Goal: Information Seeking & Learning: Learn about a topic

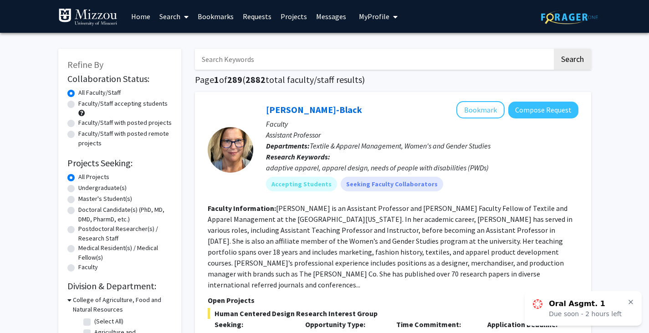
click at [78, 188] on label "Undergraduate(s)" at bounding box center [102, 188] width 48 height 10
click at [78, 188] on input "Undergraduate(s)" at bounding box center [81, 186] width 6 height 6
radio input "true"
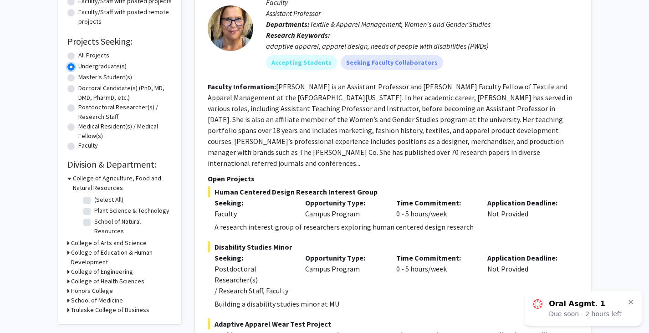
scroll to position [122, 0]
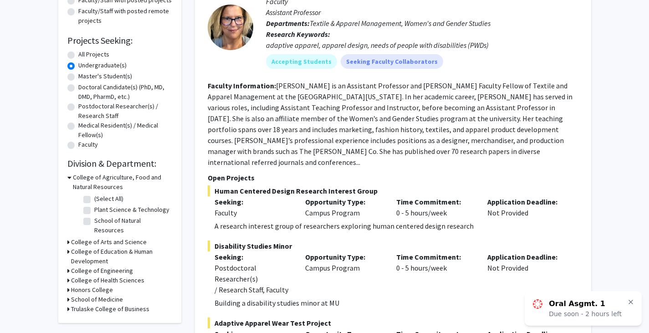
click at [284, 81] on fg-read-more "[PERSON_NAME] is an Assistant Professor and [PERSON_NAME] Faculty Fellow of Tex…" at bounding box center [390, 124] width 365 height 86
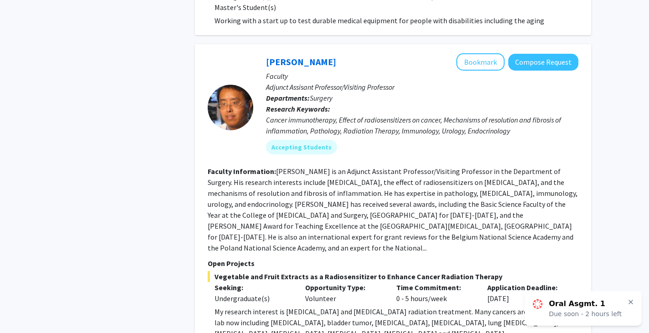
scroll to position [537, 0]
click at [273, 114] on div "Cancer immunotherapy, Effect of radiosensitizers on cancer, Mechanisms of resol…" at bounding box center [422, 125] width 312 height 22
drag, startPoint x: 273, startPoint y: 109, endPoint x: 350, endPoint y: 110, distance: 76.9
click at [350, 114] on div "Cancer immunotherapy, Effect of radiosensitizers on cancer, Mechanisms of resol…" at bounding box center [422, 125] width 312 height 22
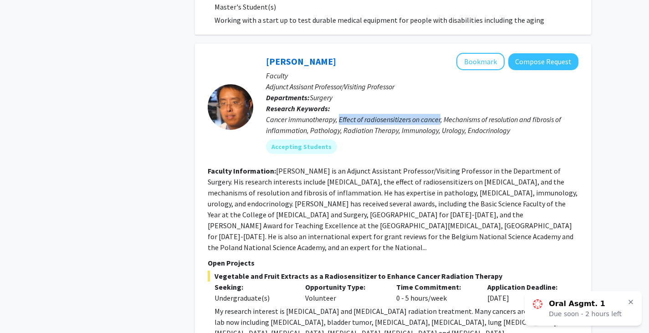
drag, startPoint x: 350, startPoint y: 110, endPoint x: 431, endPoint y: 105, distance: 80.7
click at [431, 114] on div "Cancer immunotherapy, Effect of radiosensitizers on cancer, Mechanisms of resol…" at bounding box center [422, 125] width 312 height 22
click at [448, 114] on div "Cancer immunotherapy, Effect of radiosensitizers on cancer, Mechanisms of resol…" at bounding box center [422, 125] width 312 height 22
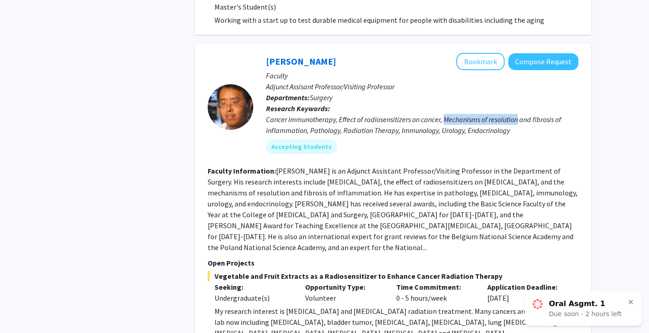
drag, startPoint x: 448, startPoint y: 108, endPoint x: 490, endPoint y: 113, distance: 43.0
click at [490, 114] on div "Cancer immunotherapy, Effect of radiosensitizers on cancer, Mechanisms of resol…" at bounding box center [422, 125] width 312 height 22
click at [485, 56] on button "Bookmark" at bounding box center [480, 61] width 48 height 17
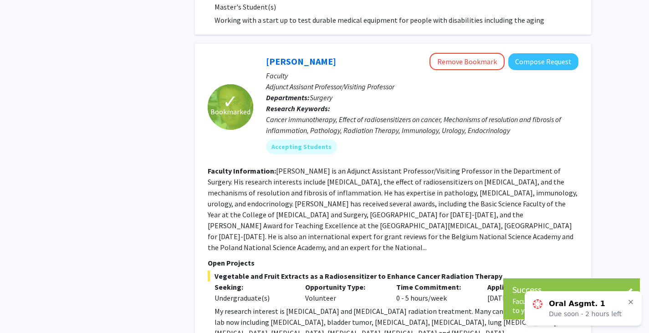
click at [282, 166] on fg-read-more "[PERSON_NAME] is an Adjunct Assistant Professor/Visiting Professor in the Depar…" at bounding box center [393, 209] width 370 height 86
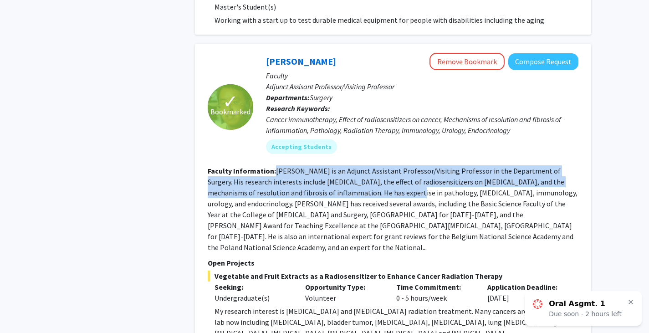
drag, startPoint x: 282, startPoint y: 162, endPoint x: 364, endPoint y: 178, distance: 83.5
click at [364, 178] on fg-read-more "[PERSON_NAME] is an Adjunct Assistant Professor/Visiting Professor in the Depar…" at bounding box center [393, 209] width 370 height 86
click at [580, 310] on p "Due soon - 2 hours left" at bounding box center [585, 313] width 73 height 9
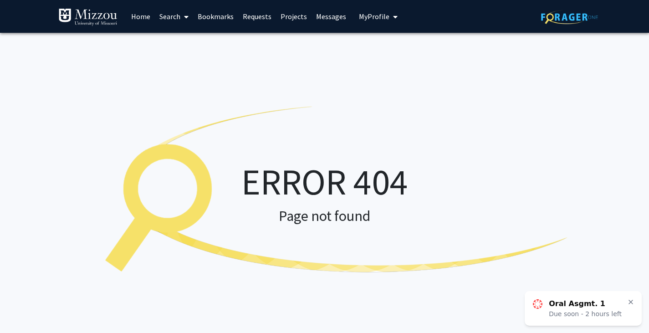
click at [581, 313] on p "Due soon - 2 hours left" at bounding box center [585, 313] width 73 height 9
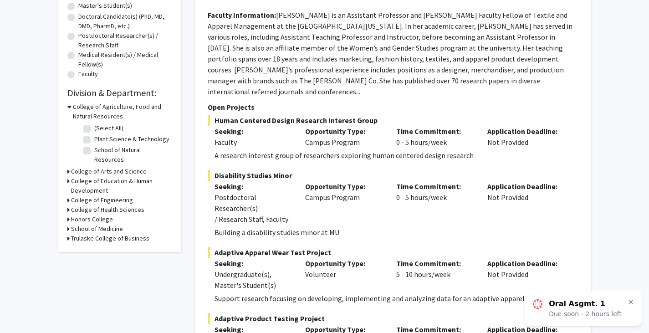
scroll to position [193, 0]
click at [630, 303] on icon at bounding box center [630, 301] width 7 height 7
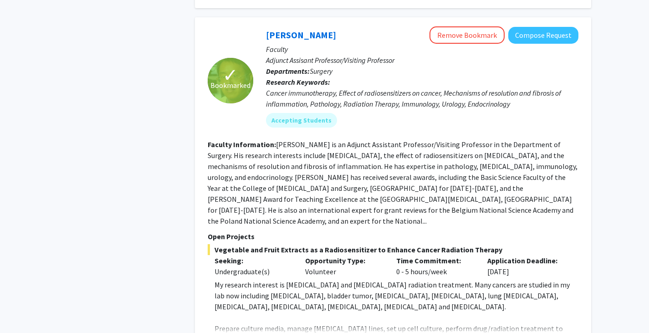
scroll to position [563, 0]
click at [333, 157] on fg-read-more "[PERSON_NAME] is an Adjunct Assistant Professor/Visiting Professor in the Depar…" at bounding box center [393, 183] width 370 height 86
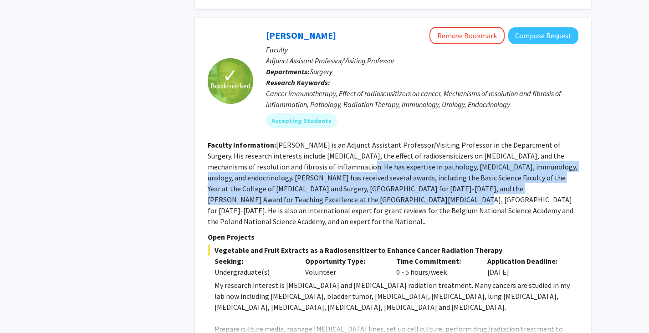
drag, startPoint x: 333, startPoint y: 157, endPoint x: 318, endPoint y: 188, distance: 34.8
click at [318, 188] on fg-read-more "[PERSON_NAME] is an Adjunct Assistant Professor/Visiting Professor in the Depar…" at bounding box center [393, 183] width 370 height 86
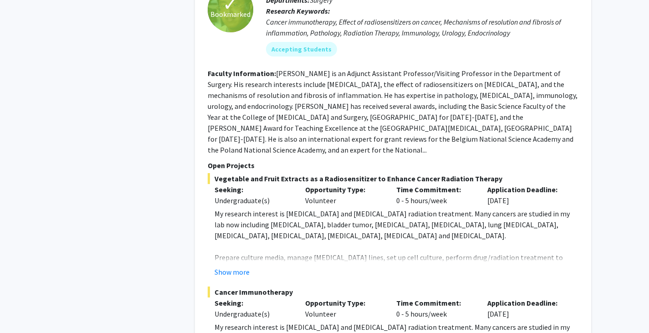
scroll to position [637, 0]
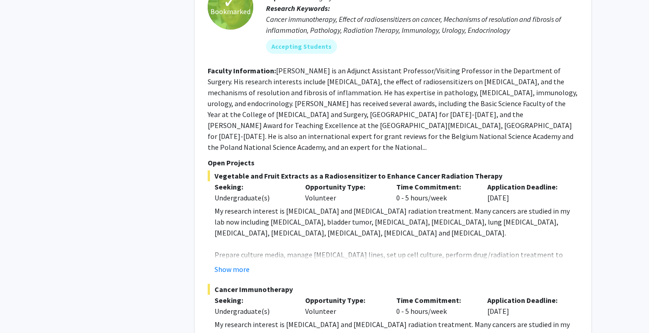
click at [223, 206] on span "My research interest is [MEDICAL_DATA] and [MEDICAL_DATA] radiation treatment. …" at bounding box center [391, 221] width 355 height 31
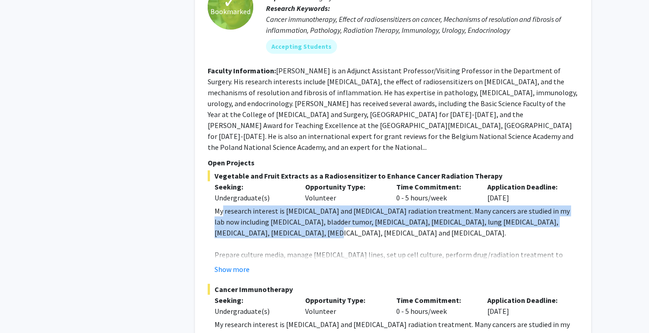
drag, startPoint x: 223, startPoint y: 190, endPoint x: 245, endPoint y: 210, distance: 30.3
click at [245, 210] on span "My research interest is [MEDICAL_DATA] and [MEDICAL_DATA] radiation treatment. …" at bounding box center [391, 221] width 355 height 31
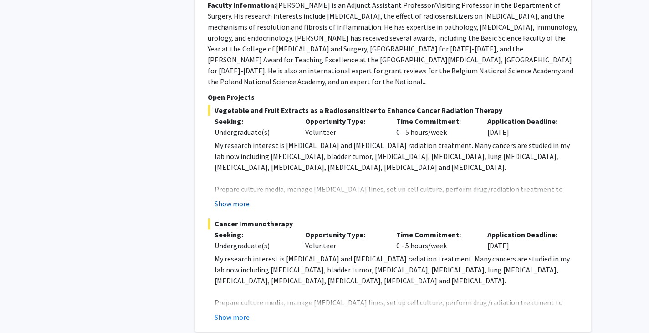
scroll to position [702, 0]
click at [247, 105] on span "Vegetable and Fruit Extracts as a Radiosensitizer to Enhance Cancer Radiation T…" at bounding box center [393, 110] width 371 height 11
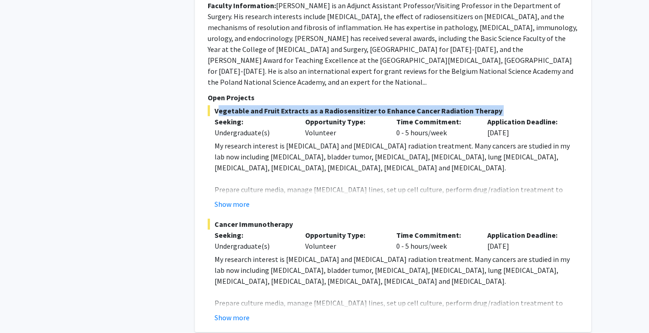
click at [247, 105] on span "Vegetable and Fruit Extracts as a Radiosensitizer to Enhance Cancer Radiation T…" at bounding box center [393, 110] width 371 height 11
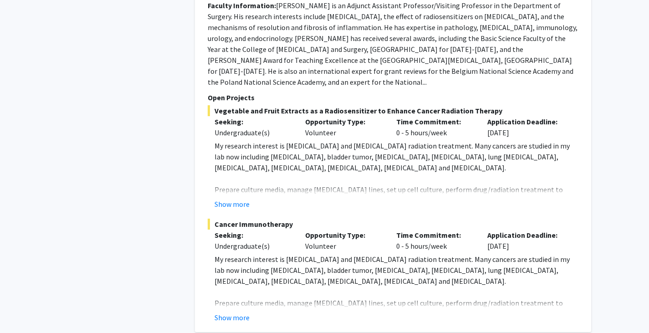
click at [243, 219] on span "Cancer Immunotherapy" at bounding box center [393, 224] width 371 height 11
drag, startPoint x: 243, startPoint y: 199, endPoint x: 191, endPoint y: 211, distance: 53.2
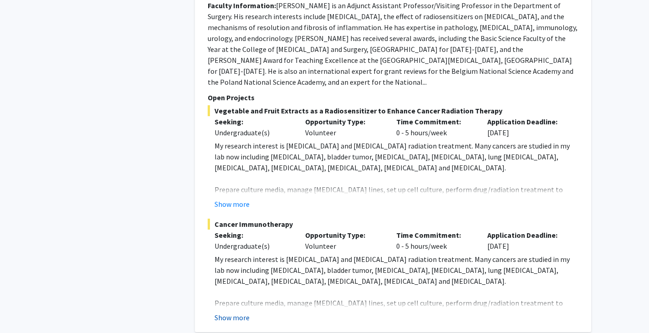
click at [234, 312] on button "Show more" at bounding box center [231, 317] width 35 height 11
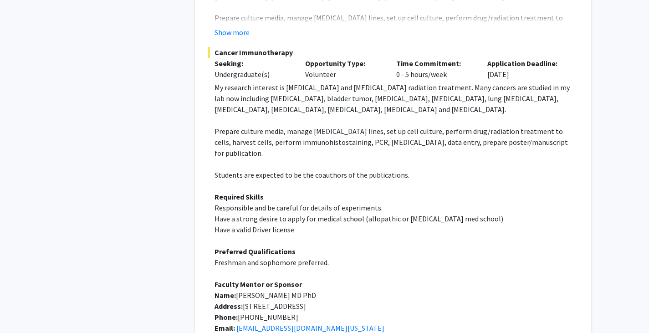
scroll to position [875, 0]
click at [239, 202] on span "Responsible and be careful for details of experiments." at bounding box center [298, 206] width 168 height 9
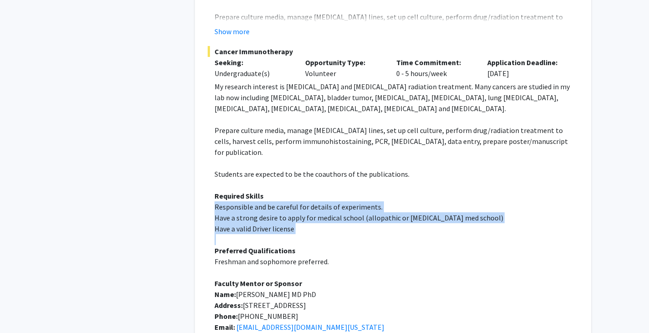
drag, startPoint x: 239, startPoint y: 175, endPoint x: 241, endPoint y: 197, distance: 21.5
click at [241, 197] on div "My research interest is [MEDICAL_DATA] and [MEDICAL_DATA] radiation treatment. …" at bounding box center [396, 223] width 364 height 284
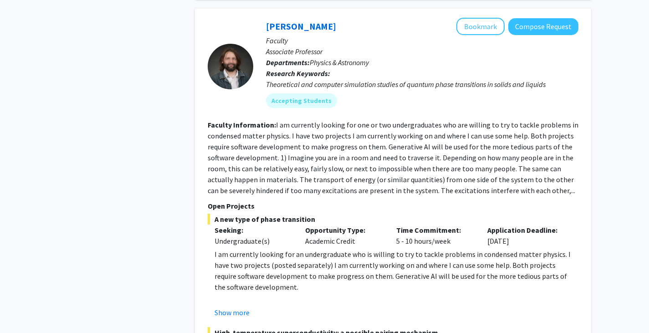
scroll to position [1265, 0]
click at [277, 120] on fg-read-more "I am currently looking for one or two undergraduates who are willing to try to …" at bounding box center [393, 157] width 371 height 75
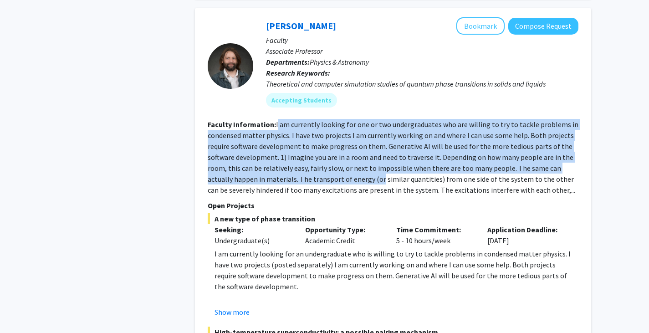
drag, startPoint x: 277, startPoint y: 91, endPoint x: 343, endPoint y: 146, distance: 86.3
click at [343, 146] on fg-read-more "I am currently looking for one or two undergraduates who are willing to try to …" at bounding box center [393, 157] width 371 height 75
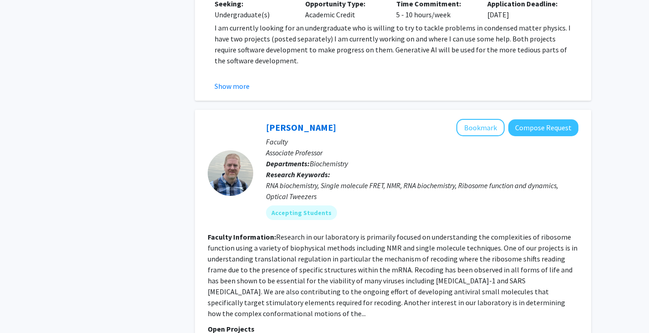
scroll to position [1603, 0]
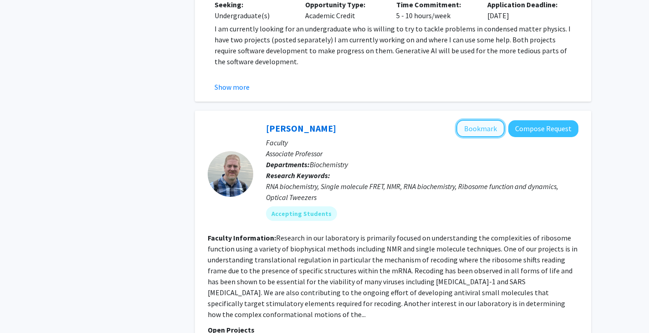
click at [468, 120] on button "Bookmark" at bounding box center [480, 128] width 48 height 17
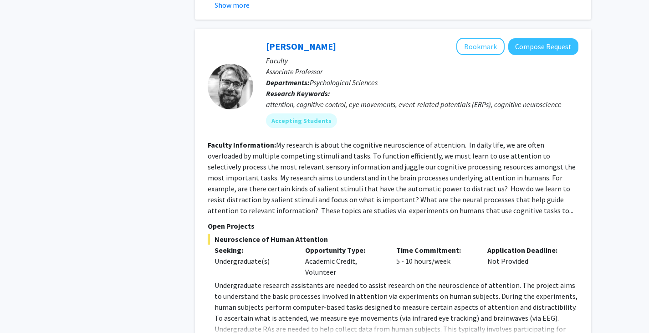
scroll to position [2419, 0]
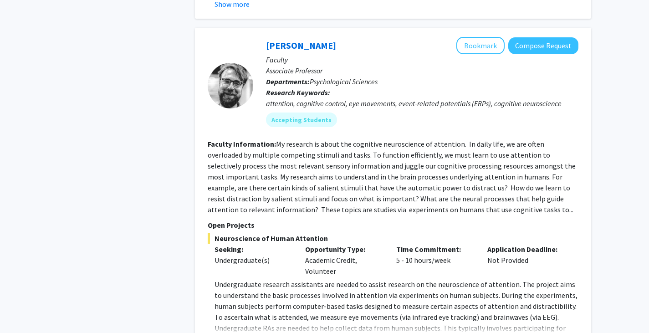
click at [463, 139] on fg-read-more "My research is about the cognitive neuroscience of attention. In daily life, we…" at bounding box center [392, 176] width 368 height 75
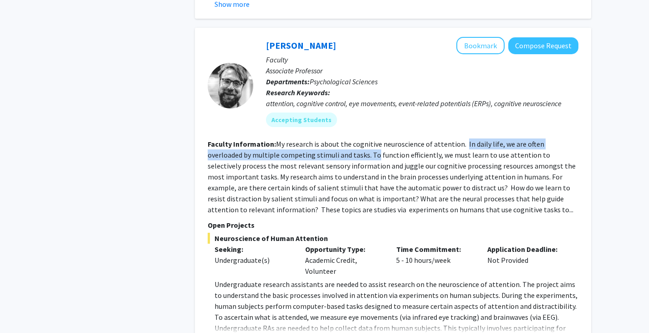
drag, startPoint x: 463, startPoint y: 101, endPoint x: 337, endPoint y: 111, distance: 126.5
click at [337, 139] on fg-read-more "My research is about the cognitive neuroscience of attention. In daily life, we…" at bounding box center [392, 176] width 368 height 75
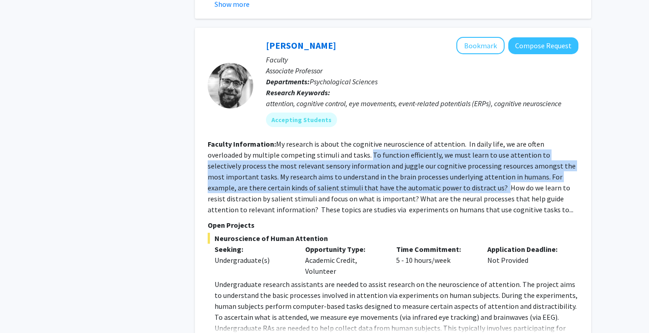
drag, startPoint x: 337, startPoint y: 111, endPoint x: 391, endPoint y: 140, distance: 61.3
click at [391, 140] on fg-read-more "My research is about the cognitive neuroscience of attention. In daily life, we…" at bounding box center [392, 176] width 368 height 75
click at [397, 147] on fg-read-more "My research is about the cognitive neuroscience of attention. In daily life, we…" at bounding box center [392, 176] width 368 height 75
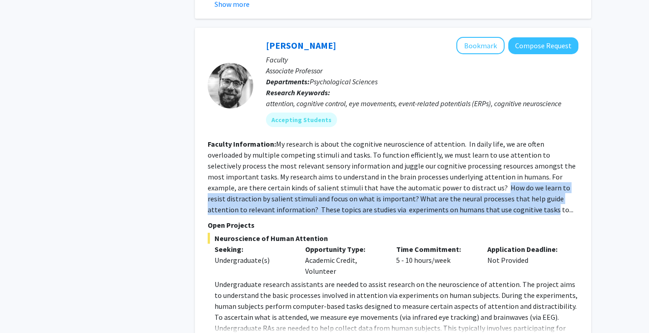
drag, startPoint x: 397, startPoint y: 147, endPoint x: 394, endPoint y: 165, distance: 18.4
click at [394, 165] on fg-read-more "My research is about the cognitive neuroscience of attention. In daily life, we…" at bounding box center [392, 176] width 368 height 75
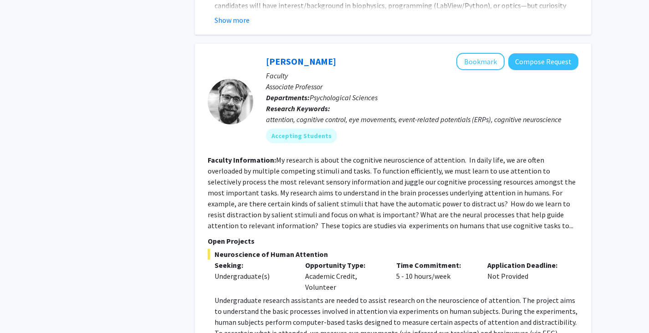
scroll to position [2402, 0]
click at [478, 53] on button "Bookmark" at bounding box center [480, 61] width 48 height 17
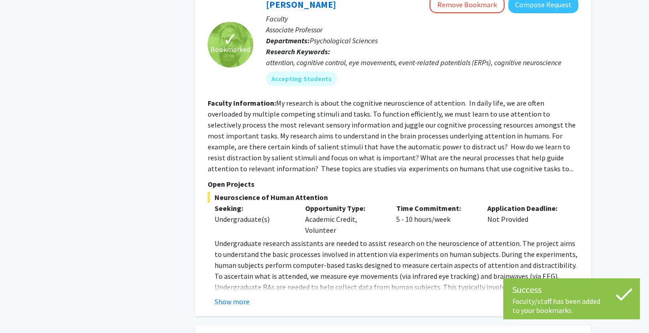
scroll to position [2470, 0]
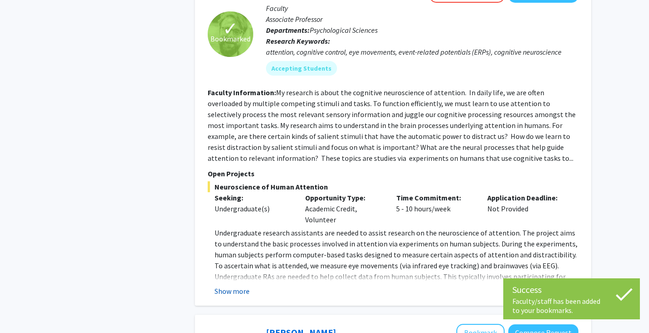
click at [227, 285] on button "Show more" at bounding box center [231, 290] width 35 height 11
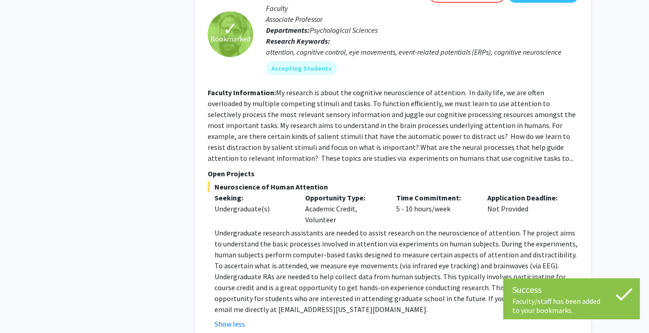
scroll to position [2472, 0]
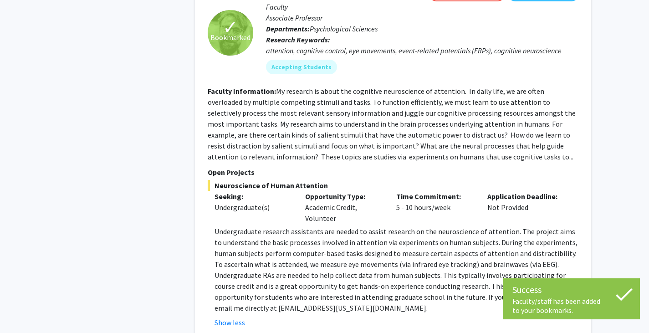
click at [241, 231] on p "Undergraduate research assistants are needed to assist research on the neurosci…" at bounding box center [396, 269] width 364 height 87
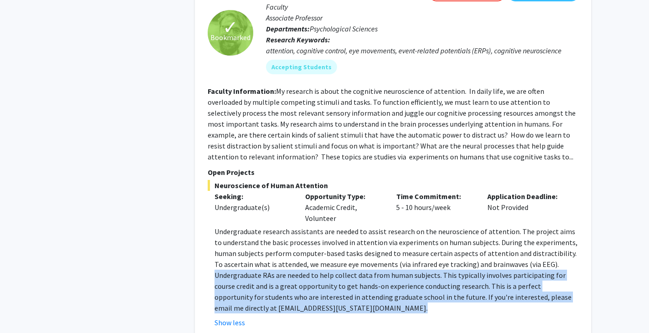
drag, startPoint x: 241, startPoint y: 231, endPoint x: 293, endPoint y: 264, distance: 61.2
click at [293, 264] on p "Undergraduate research assistants are needed to assist research on the neurosci…" at bounding box center [396, 269] width 364 height 87
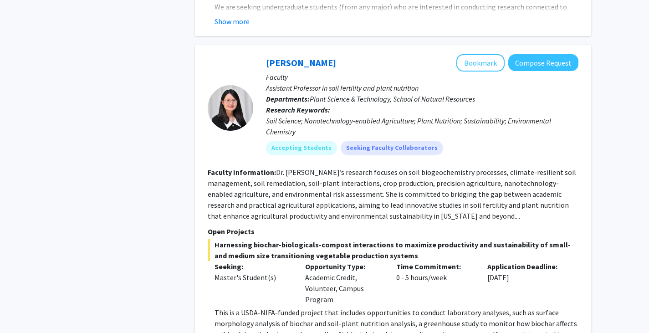
scroll to position [3396, 0]
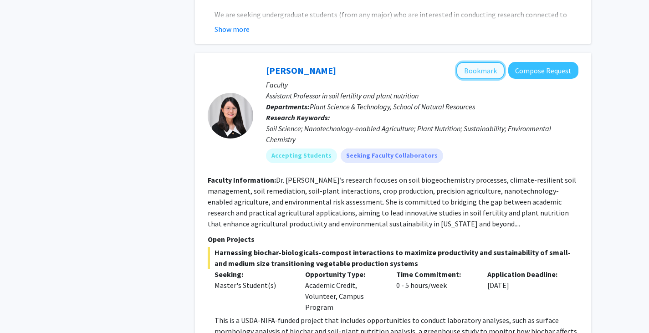
click at [478, 62] on button "Bookmark" at bounding box center [480, 70] width 48 height 17
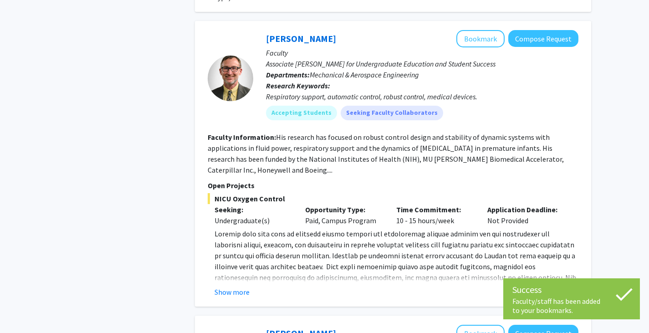
scroll to position [3862, 0]
click at [239, 286] on button "Show more" at bounding box center [231, 291] width 35 height 11
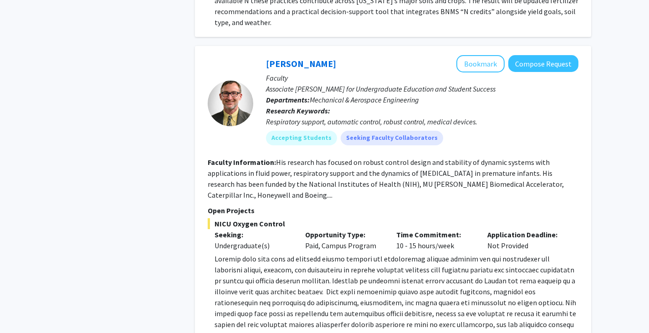
scroll to position [3836, 0]
click at [315, 254] on p "[URL][DOMAIN_NAME][US_STATE]" at bounding box center [396, 314] width 364 height 120
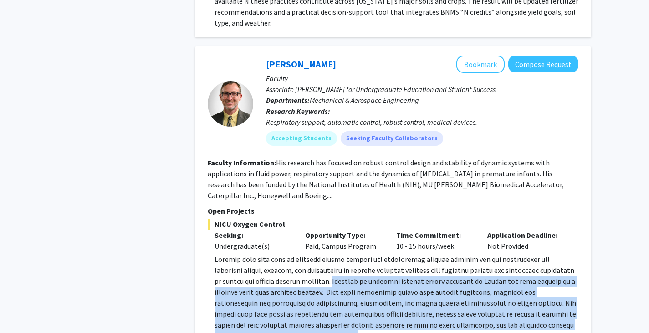
drag, startPoint x: 315, startPoint y: 237, endPoint x: 326, endPoint y: 294, distance: 57.5
click at [326, 294] on p "[URL][DOMAIN_NAME][US_STATE]" at bounding box center [396, 314] width 364 height 120
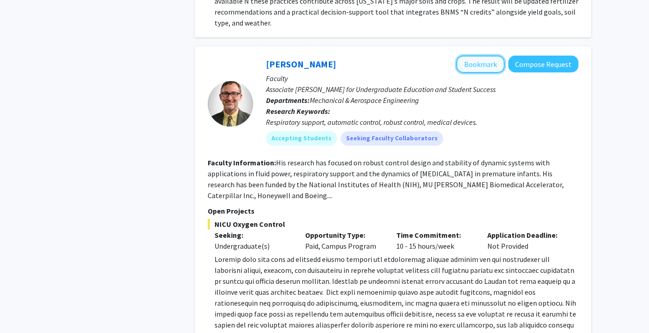
click at [483, 56] on button "Bookmark" at bounding box center [480, 64] width 48 height 17
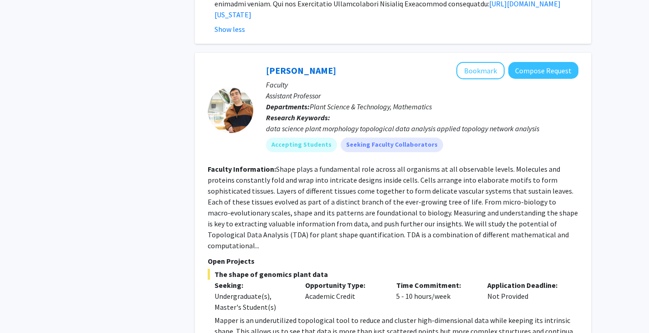
scroll to position [4191, 0]
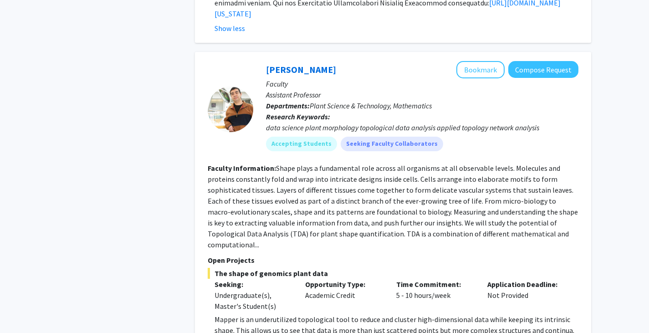
click at [283, 163] on fg-read-more "Shape plays a fundamental role across all organisms at all observable levels. M…" at bounding box center [393, 206] width 370 height 86
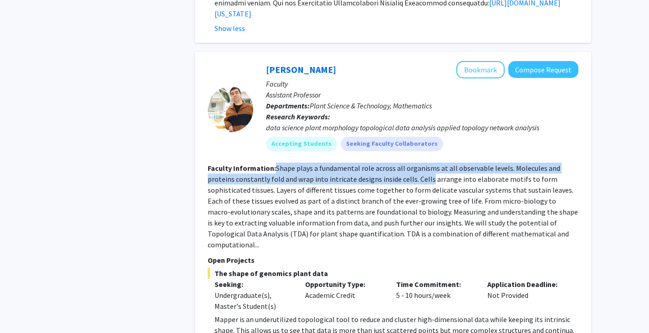
drag, startPoint x: 283, startPoint y: 124, endPoint x: 385, endPoint y: 134, distance: 102.0
click at [385, 163] on fg-read-more "Shape plays a fundamental role across all organisms at all observable levels. M…" at bounding box center [393, 206] width 370 height 86
click at [392, 163] on fg-read-more "Shape plays a fundamental role across all organisms at all observable levels. M…" at bounding box center [393, 206] width 370 height 86
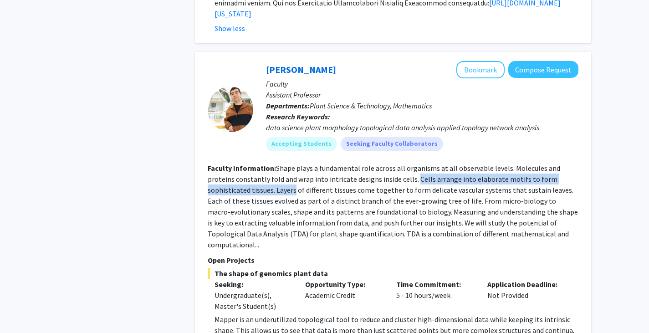
drag, startPoint x: 392, startPoint y: 132, endPoint x: 246, endPoint y: 145, distance: 146.7
click at [246, 163] on fg-read-more "Shape plays a fundamental role across all organisms at all observable levels. M…" at bounding box center [393, 206] width 370 height 86
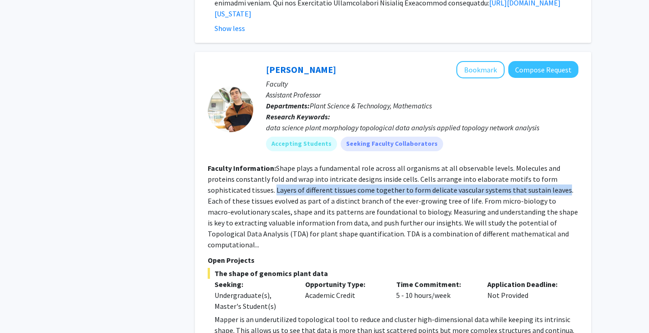
drag, startPoint x: 246, startPoint y: 145, endPoint x: 506, endPoint y: 145, distance: 259.5
click at [506, 163] on fg-read-more "Shape plays a fundamental role across all organisms at all observable levels. M…" at bounding box center [393, 206] width 370 height 86
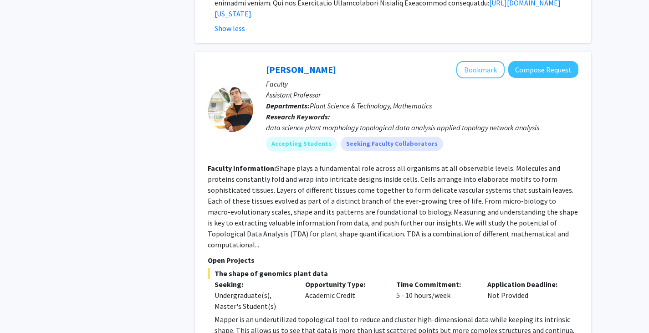
click at [525, 163] on fg-read-more "Shape plays a fundamental role across all organisms at all observable levels. M…" at bounding box center [393, 206] width 370 height 86
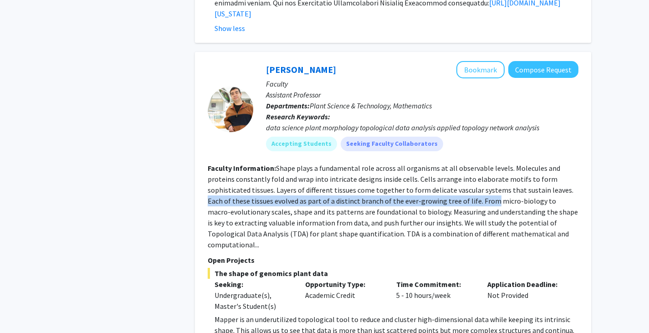
drag, startPoint x: 525, startPoint y: 147, endPoint x: 441, endPoint y: 157, distance: 85.2
click at [441, 163] on fg-read-more "Shape plays a fundamental role across all organisms at all observable levels. M…" at bounding box center [393, 206] width 370 height 86
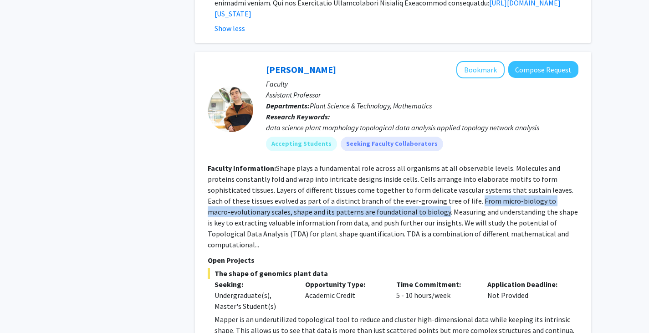
drag, startPoint x: 441, startPoint y: 157, endPoint x: 369, endPoint y: 167, distance: 72.6
click at [369, 167] on fg-read-more "Shape plays a fundamental role across all organisms at all observable levels. M…" at bounding box center [393, 206] width 370 height 86
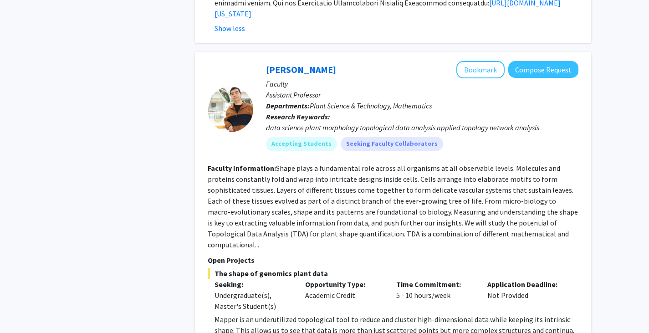
click at [391, 169] on fg-read-more "Shape plays a fundamental role across all organisms at all observable levels. M…" at bounding box center [393, 206] width 370 height 86
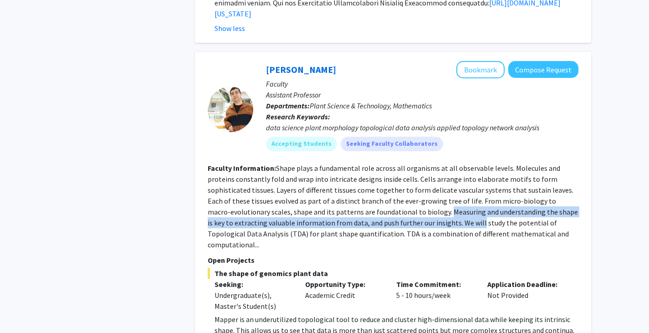
drag, startPoint x: 391, startPoint y: 169, endPoint x: 415, endPoint y: 177, distance: 25.3
click at [415, 177] on fg-read-more "Shape plays a fundamental role across all organisms at all observable levels. M…" at bounding box center [393, 206] width 370 height 86
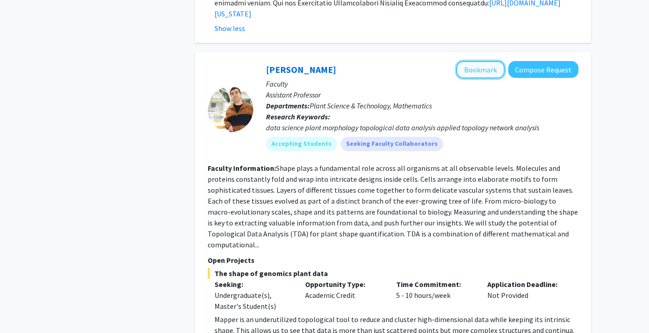
click at [477, 61] on button "Bookmark" at bounding box center [480, 69] width 48 height 17
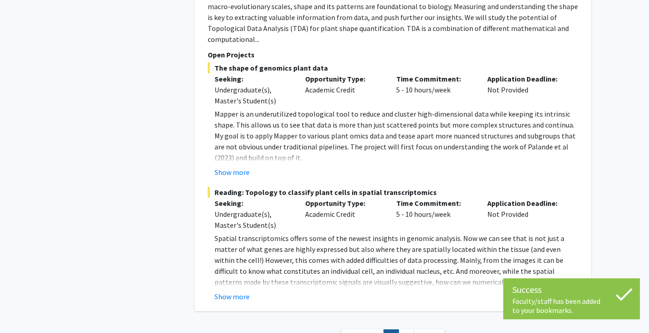
scroll to position [4397, 0]
click at [404, 329] on link "2" at bounding box center [405, 337] width 15 height 16
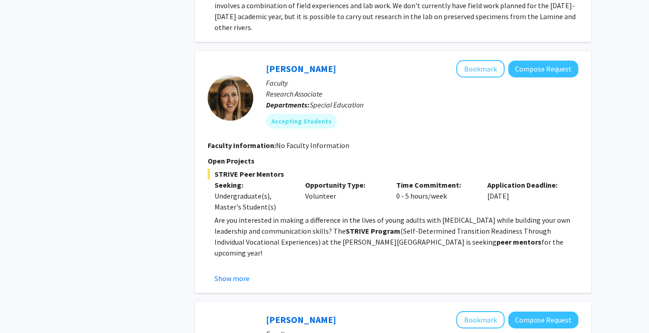
scroll to position [715, 0]
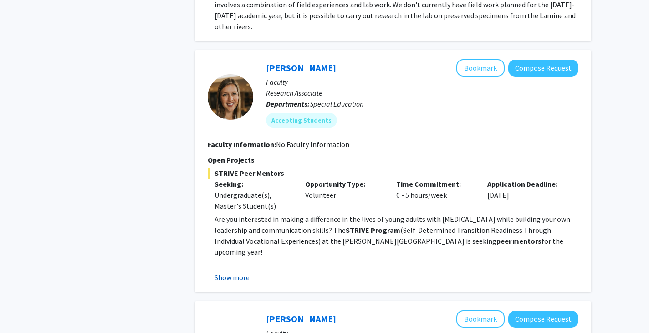
click at [238, 272] on button "Show more" at bounding box center [231, 277] width 35 height 11
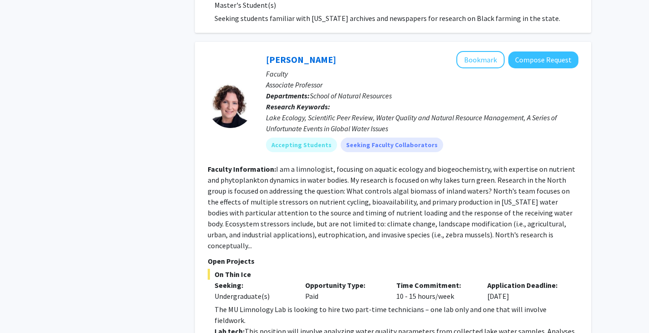
scroll to position [1364, 0]
click at [486, 164] on fg-read-more "I am a limnologist, focusing on aquatic ecology and biogeochemistry, with exper…" at bounding box center [391, 207] width 367 height 86
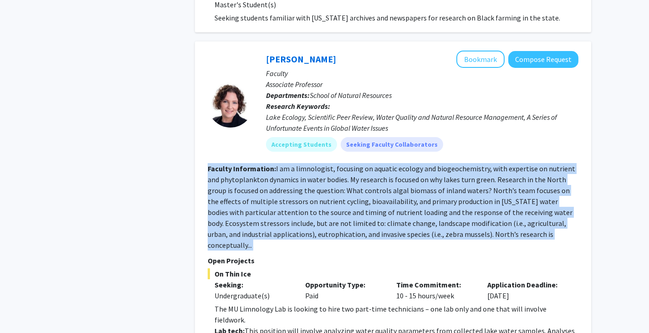
drag, startPoint x: 486, startPoint y: 115, endPoint x: 351, endPoint y: 125, distance: 135.1
click at [351, 164] on fg-read-more "I am a limnologist, focusing on aquatic ecology and biogeochemistry, with exper…" at bounding box center [391, 207] width 367 height 86
click at [339, 164] on fg-read-more "I am a limnologist, focusing on aquatic ecology and biogeochemistry, with exper…" at bounding box center [391, 207] width 367 height 86
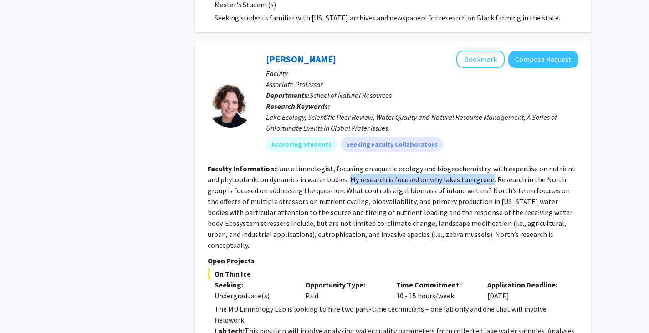
drag, startPoint x: 339, startPoint y: 127, endPoint x: 460, endPoint y: 123, distance: 120.7
click at [460, 164] on fg-read-more "I am a limnologist, focusing on aquatic ecology and biogeochemistry, with exper…" at bounding box center [391, 207] width 367 height 86
click at [478, 164] on fg-read-more "I am a limnologist, focusing on aquatic ecology and biogeochemistry, with exper…" at bounding box center [391, 207] width 367 height 86
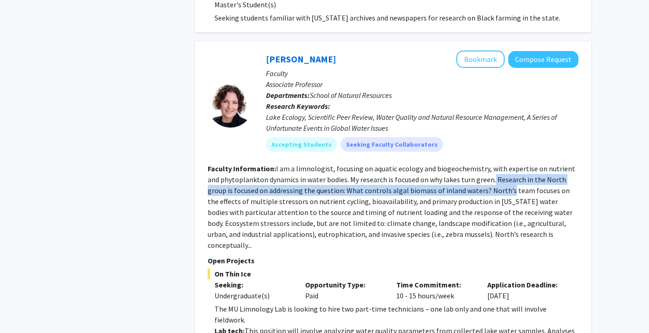
drag, startPoint x: 478, startPoint y: 126, endPoint x: 466, endPoint y: 136, distance: 16.2
click at [466, 164] on fg-read-more "I am a limnologist, focusing on aquatic ecology and biogeochemistry, with exper…" at bounding box center [391, 207] width 367 height 86
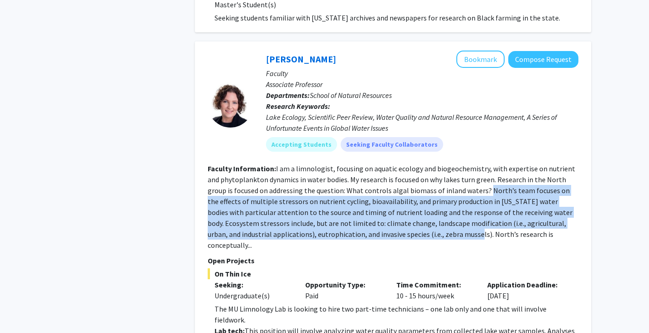
drag, startPoint x: 466, startPoint y: 136, endPoint x: 400, endPoint y: 175, distance: 76.8
click at [400, 175] on fg-read-more "I am a limnologist, focusing on aquatic ecology and biogeochemistry, with exper…" at bounding box center [391, 207] width 367 height 86
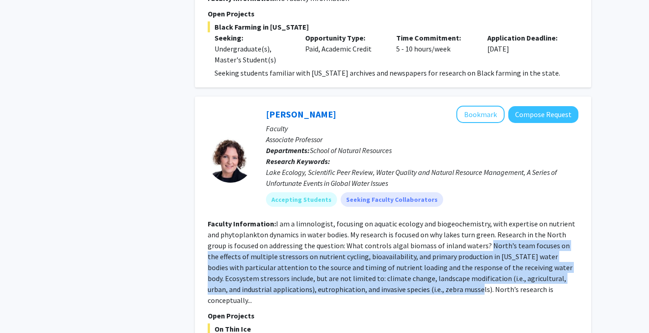
scroll to position [1308, 0]
click at [478, 106] on button "Bookmark" at bounding box center [480, 114] width 48 height 17
click at [457, 223] on fg-read-more "I am a limnologist, focusing on aquatic ecology and biogeochemistry, with exper…" at bounding box center [391, 262] width 367 height 86
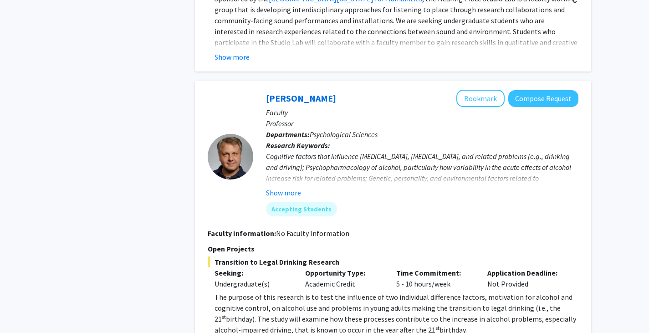
scroll to position [2002, 0]
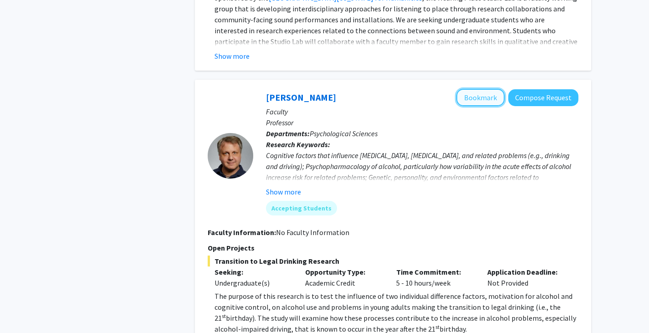
click at [482, 89] on button "Bookmark" at bounding box center [480, 97] width 48 height 17
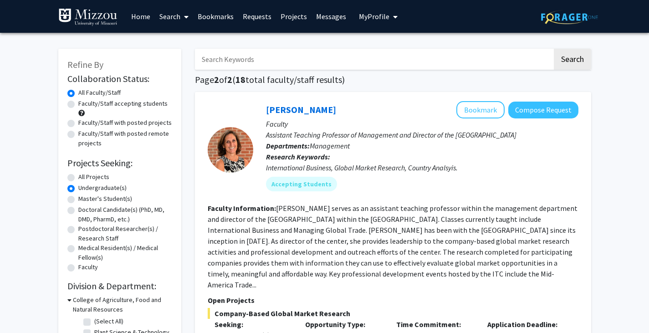
scroll to position [0, 0]
click at [389, 16] on span "My profile dropdown to access profile and logout" at bounding box center [393, 17] width 8 height 32
click at [220, 17] on link "Bookmarks" at bounding box center [215, 16] width 45 height 32
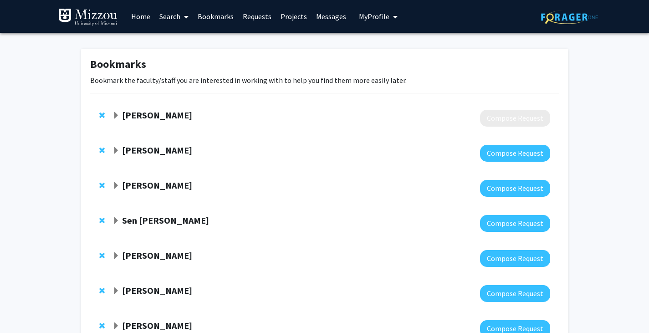
click at [172, 112] on strong "[PERSON_NAME]" at bounding box center [157, 114] width 70 height 11
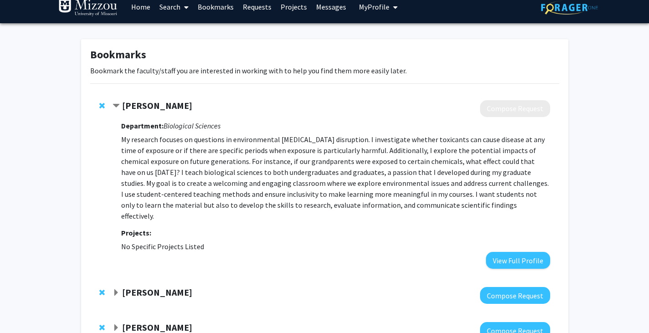
scroll to position [10, 0]
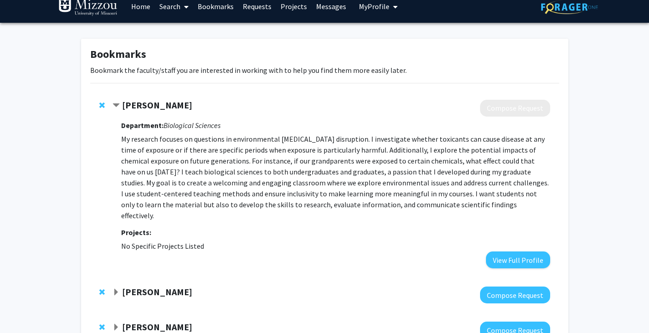
click at [168, 100] on strong "[PERSON_NAME]" at bounding box center [157, 104] width 70 height 11
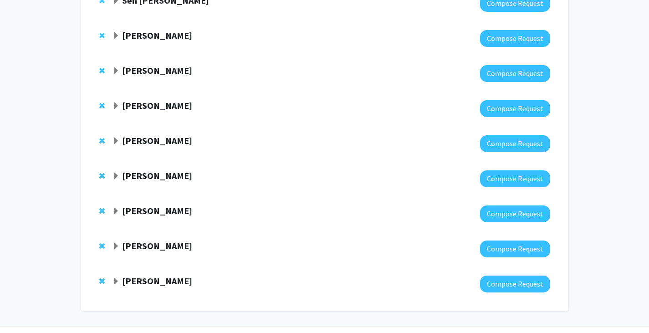
scroll to position [219, 0]
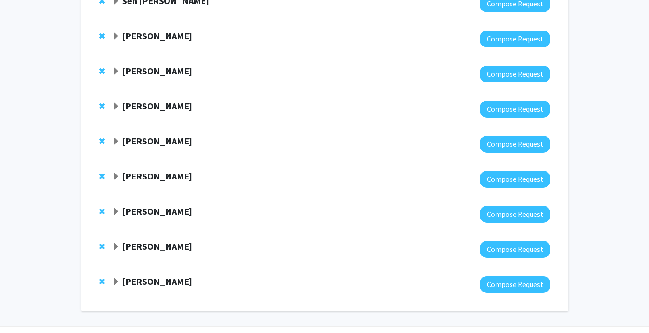
click at [199, 180] on div "[PERSON_NAME]" at bounding box center [210, 176] width 197 height 11
click at [135, 177] on strong "[PERSON_NAME]" at bounding box center [157, 175] width 70 height 11
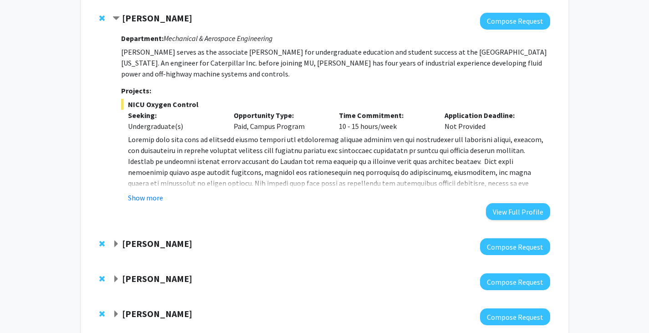
scroll to position [378, 0]
click at [148, 196] on button "Show more" at bounding box center [145, 197] width 35 height 11
